Goal: Navigation & Orientation: Find specific page/section

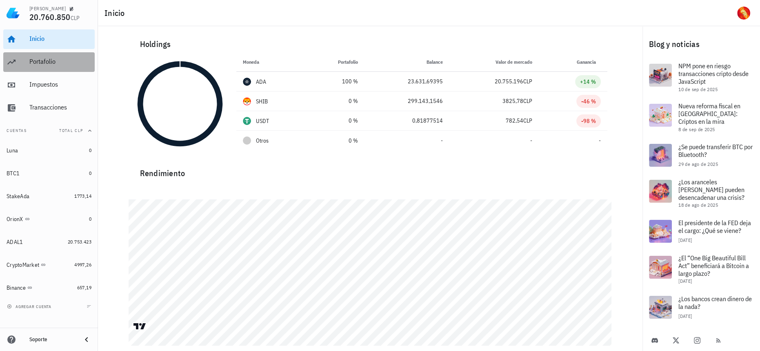
click at [89, 56] on div "Portafolio" at bounding box center [60, 62] width 62 height 18
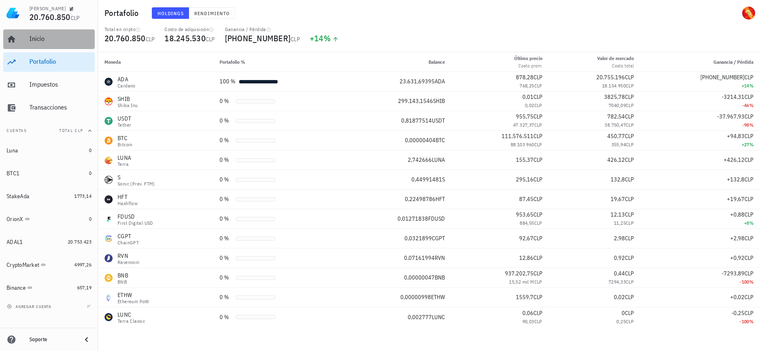
click at [62, 39] on div "Inicio" at bounding box center [60, 39] width 62 height 8
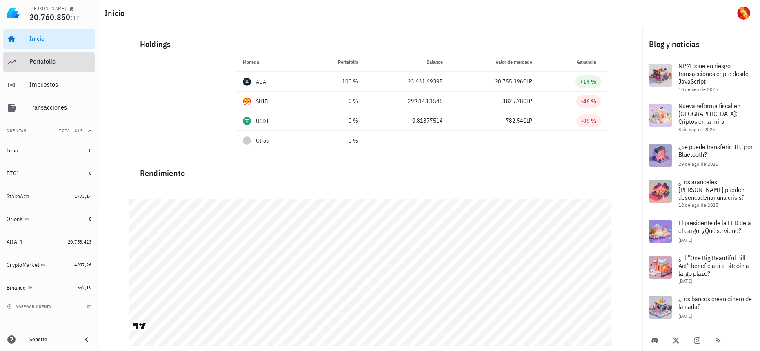
click at [38, 60] on div "Portafolio" at bounding box center [60, 62] width 62 height 8
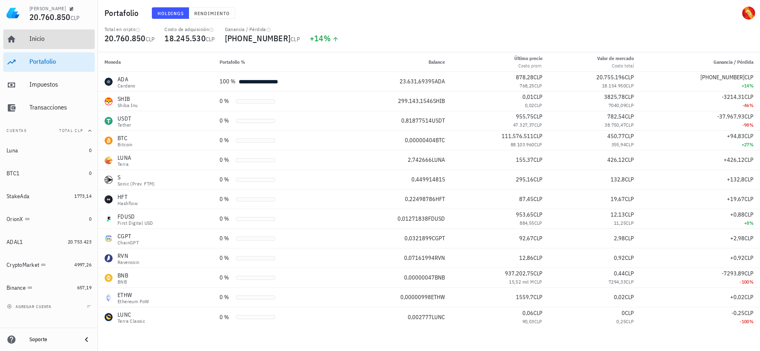
click at [51, 44] on div "Inicio" at bounding box center [60, 39] width 62 height 18
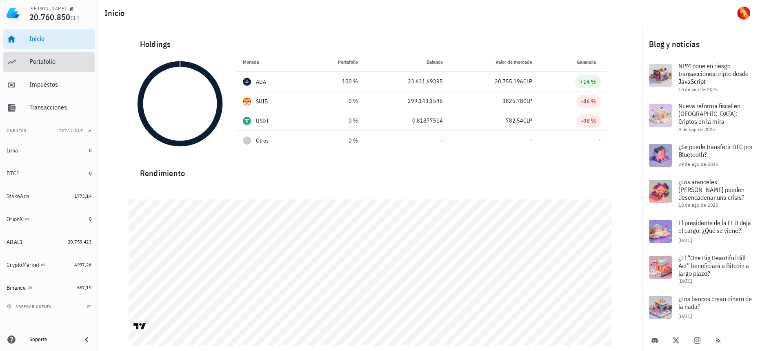
click at [65, 56] on div "Portafolio" at bounding box center [60, 62] width 62 height 18
